Goal: Find specific page/section: Find specific page/section

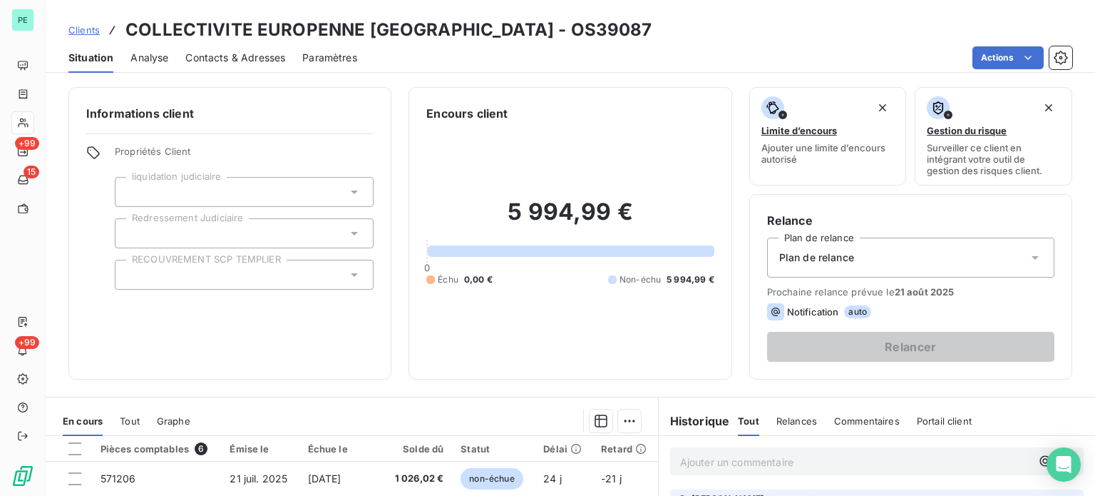
scroll to position [71, 0]
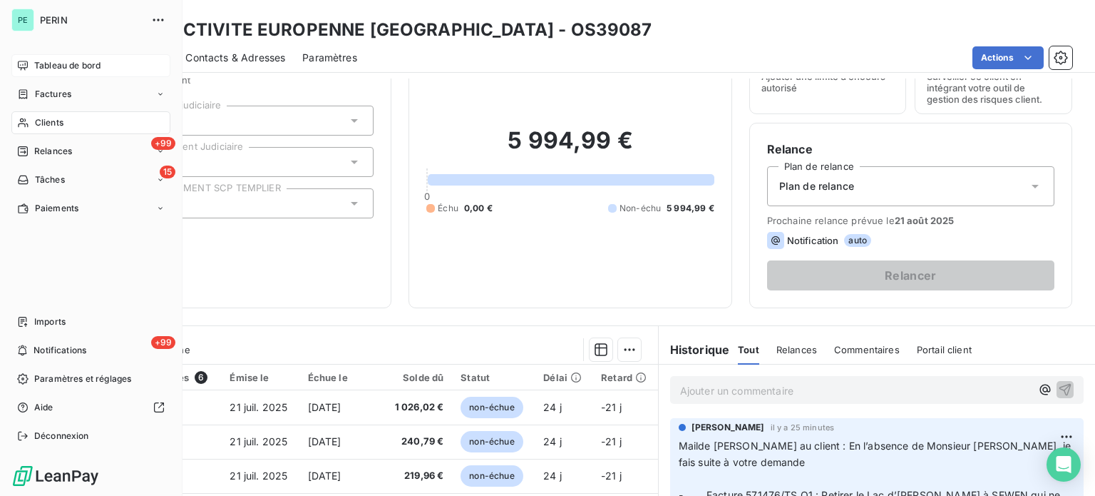
drag, startPoint x: 44, startPoint y: 66, endPoint x: 46, endPoint y: 59, distance: 7.3
click at [45, 59] on span "Tableau de bord" at bounding box center [67, 65] width 66 height 13
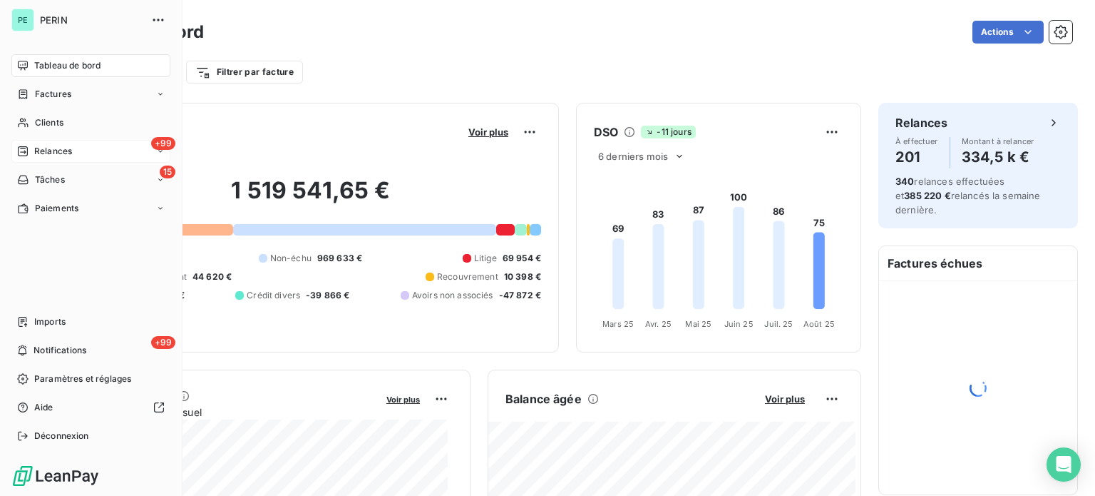
click at [74, 148] on div "+99 Relances" at bounding box center [90, 151] width 159 height 23
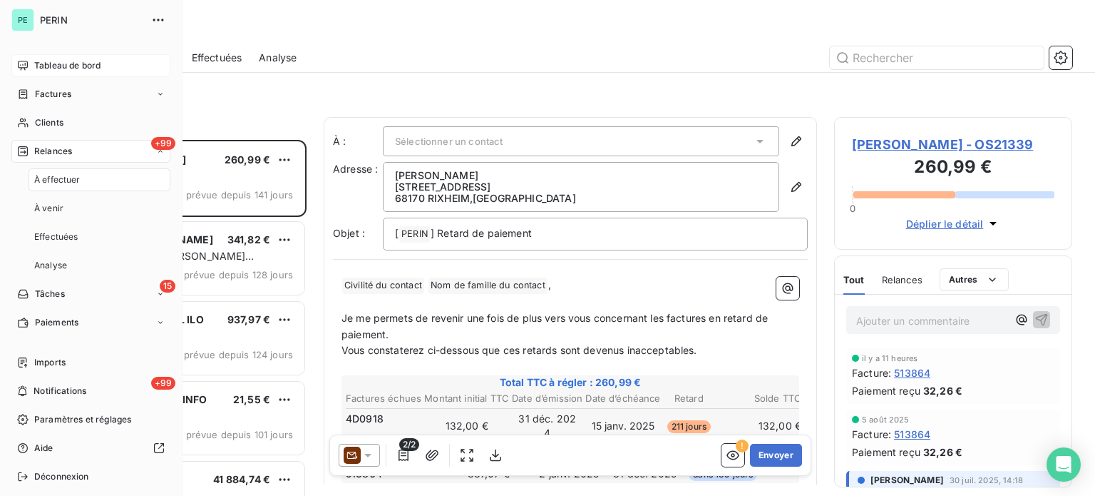
scroll to position [345, 227]
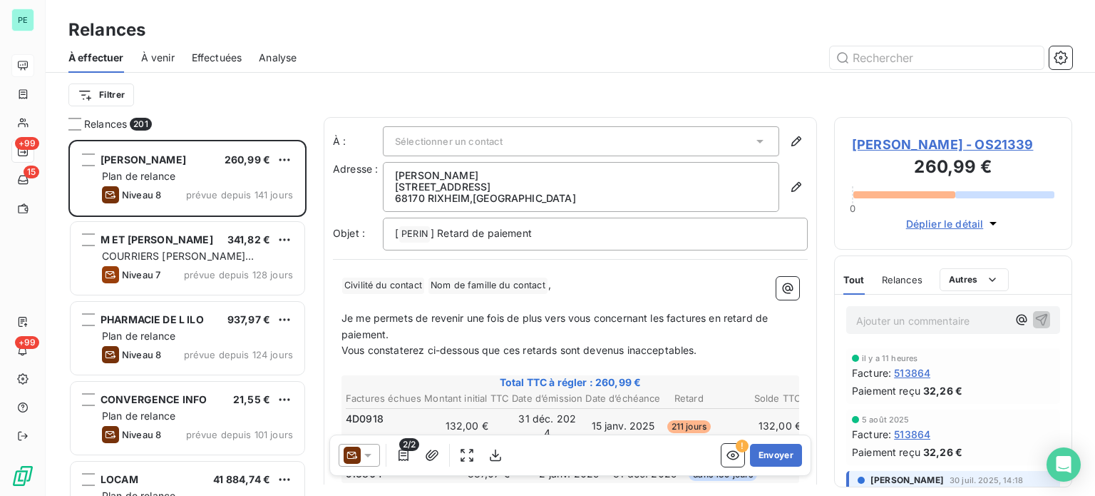
click at [216, 53] on span "Effectuées" at bounding box center [217, 58] width 51 height 14
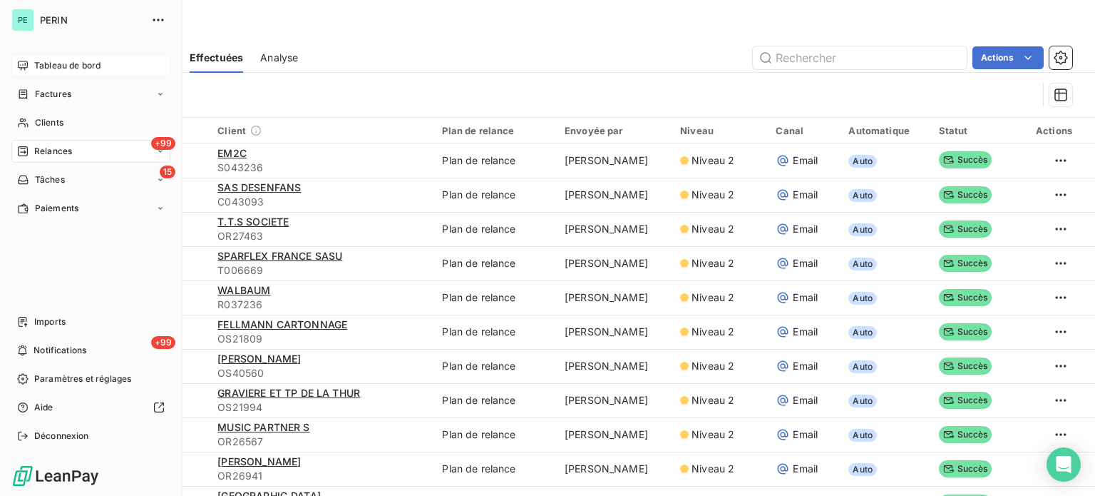
click at [48, 64] on span "Tableau de bord" at bounding box center [67, 65] width 66 height 13
